Goal: Book appointment/travel/reservation

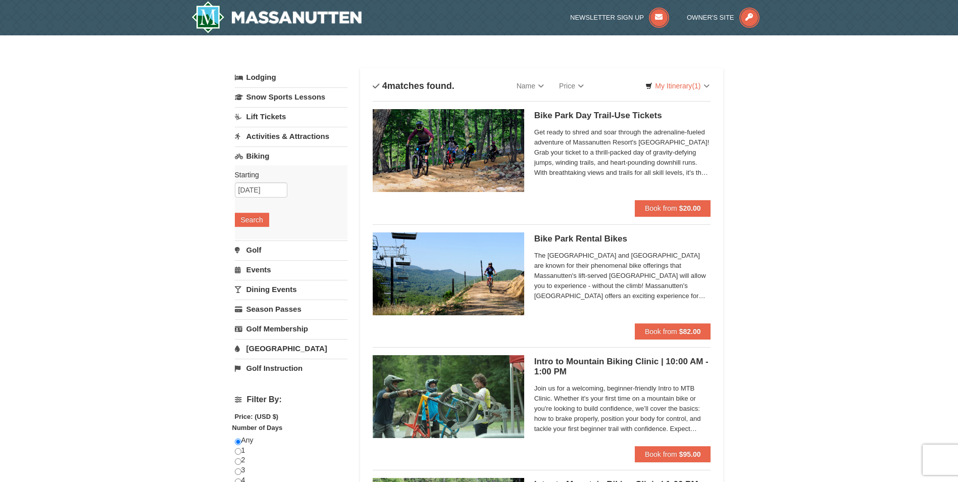
click at [275, 212] on div "Starting Please format dates MM/DD/YYYY [DATE] Search" at bounding box center [291, 202] width 113 height 74
click at [275, 192] on input "[DATE]" at bounding box center [261, 189] width 53 height 15
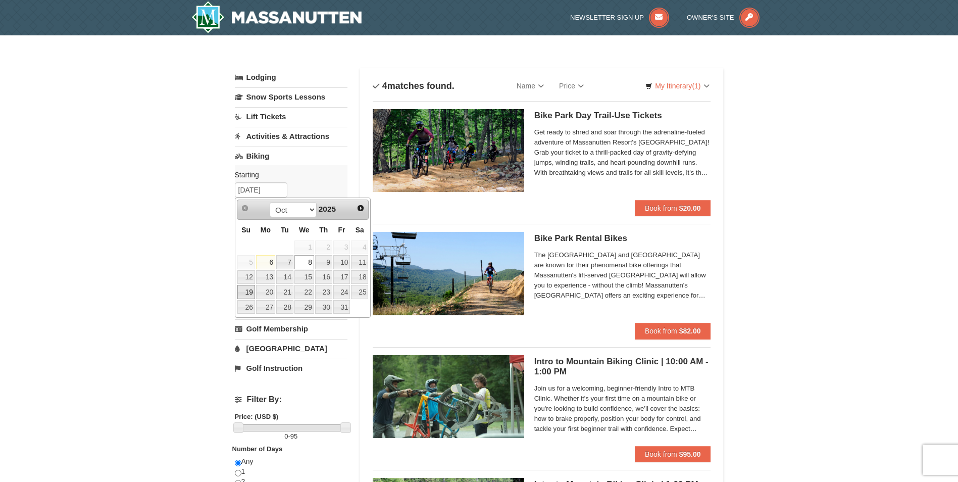
click at [250, 290] on link "19" at bounding box center [246, 292] width 18 height 14
type input "[DATE]"
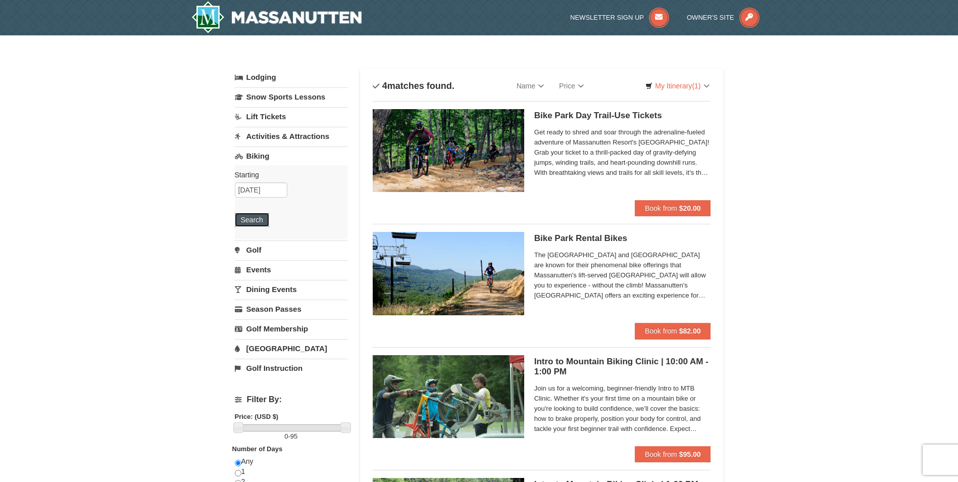
click at [251, 217] on button "Search" at bounding box center [252, 220] width 34 height 14
